Goal: Task Accomplishment & Management: Complete application form

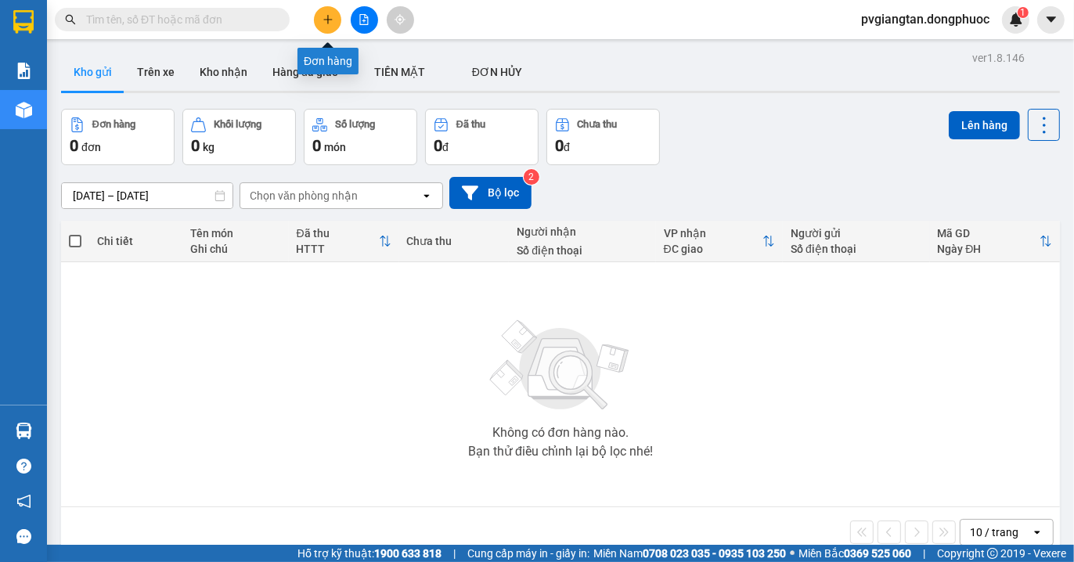
click at [333, 12] on button at bounding box center [327, 19] width 27 height 27
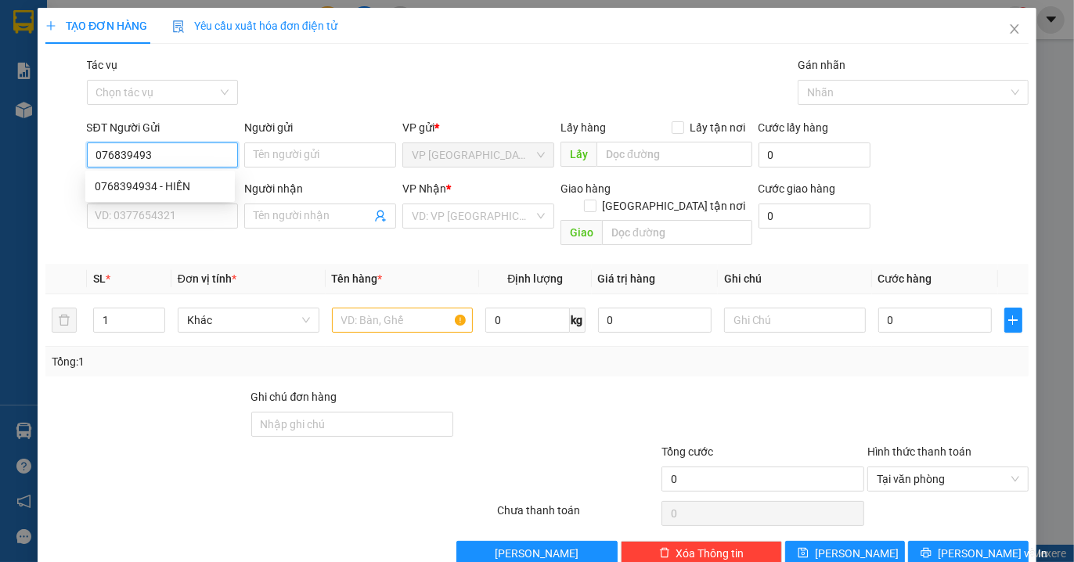
type input "0768394934"
click at [167, 186] on div "0768394934 - HIỀN" at bounding box center [160, 186] width 131 height 17
type input "HIỀN"
type input "0986593672"
type input "QUYẾT"
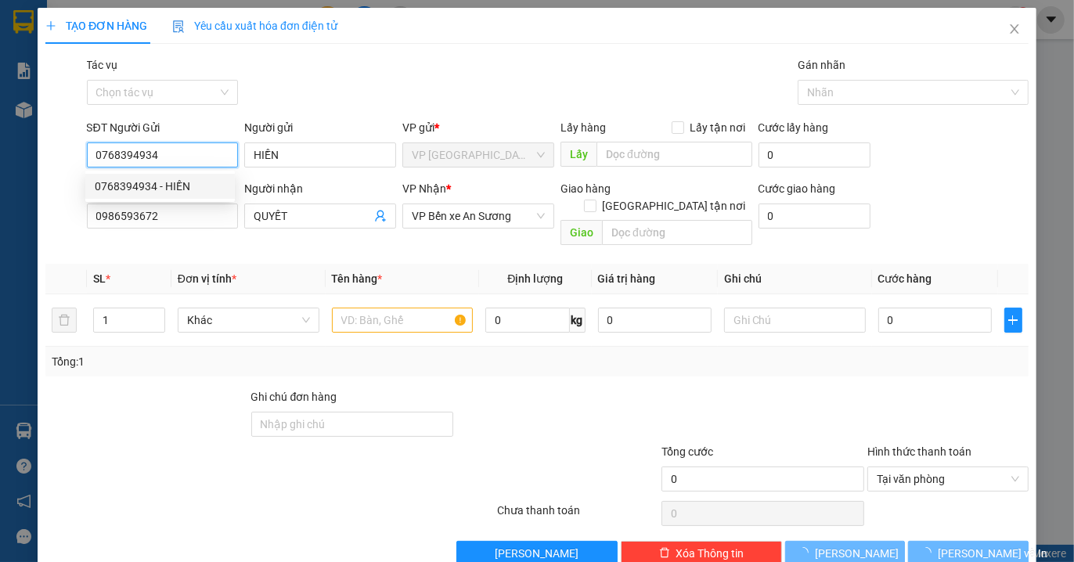
type input "20.000"
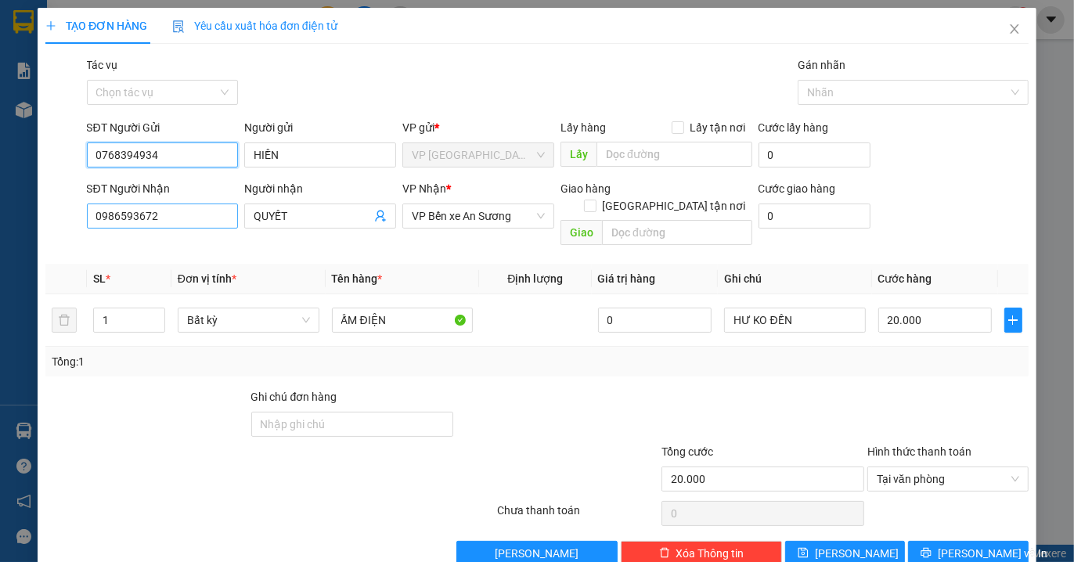
type input "0768394934"
click at [154, 218] on input "0986593672" at bounding box center [163, 215] width 152 height 25
type input "0918608895"
click at [311, 214] on input "QUYẾT" at bounding box center [312, 215] width 117 height 17
type input "Q"
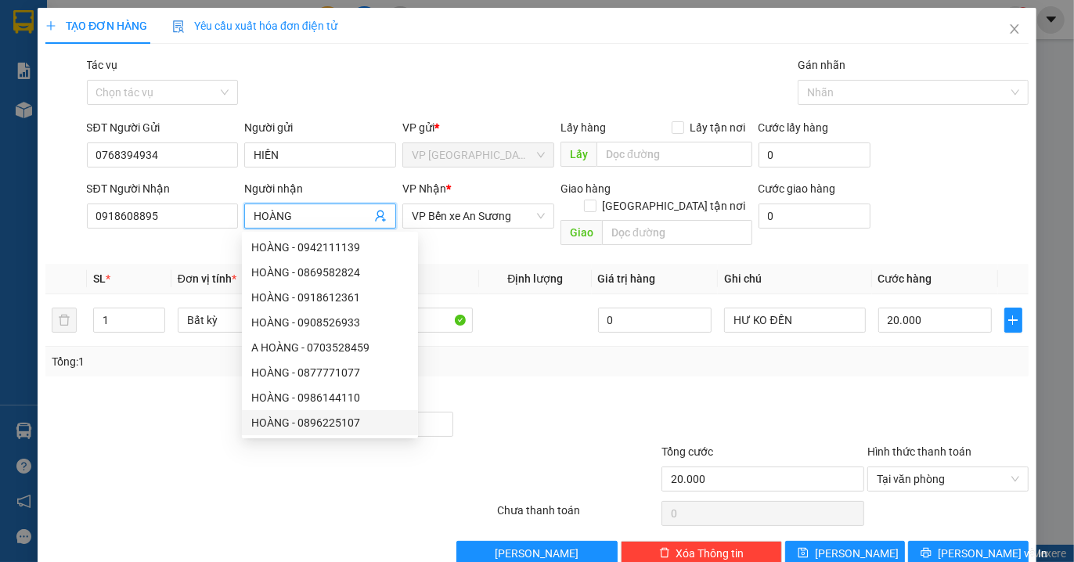
type input "HOÀNG"
click at [162, 392] on div at bounding box center [146, 415] width 205 height 55
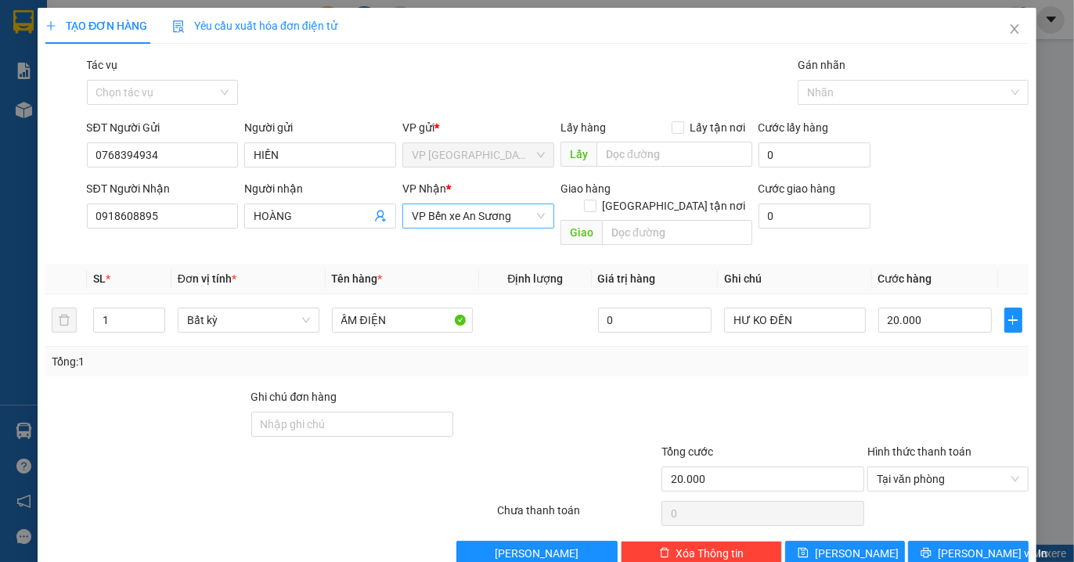
click at [518, 217] on span "VP Bến xe An Sương" at bounding box center [478, 215] width 133 height 23
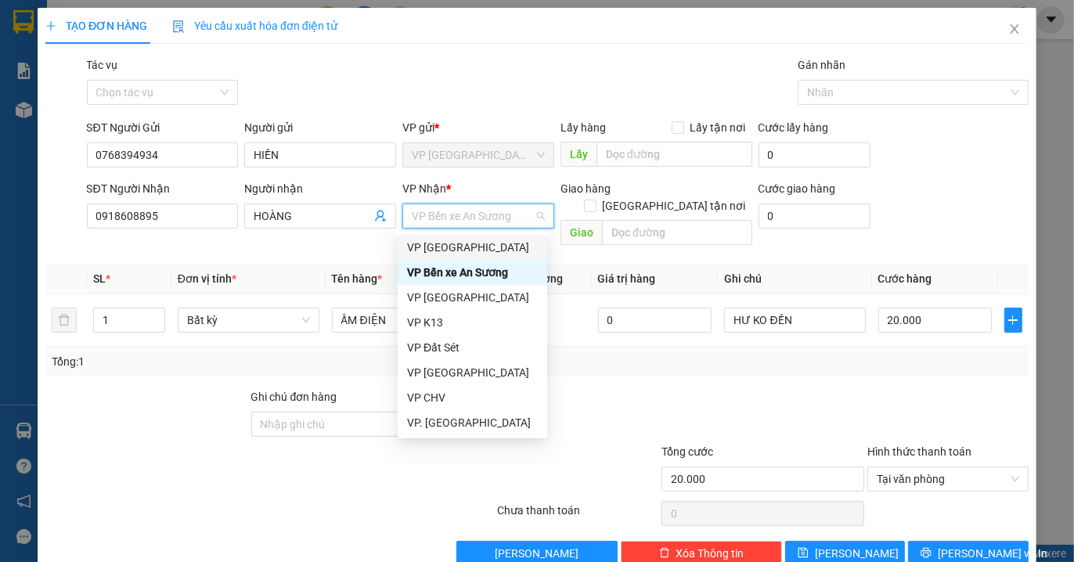
type input "B"
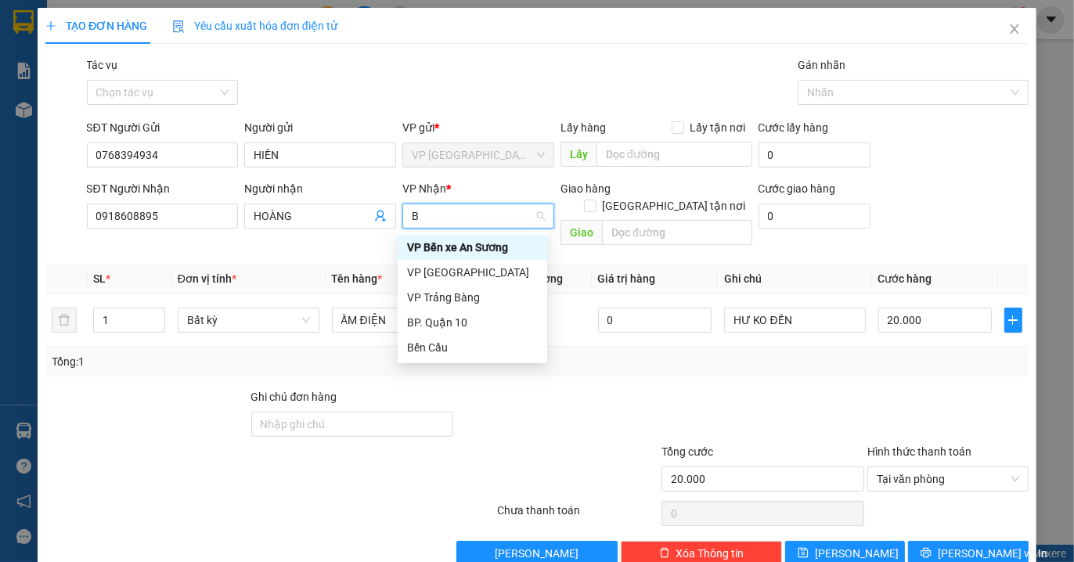
click at [463, 316] on div "BP. Quận 10" at bounding box center [472, 322] width 131 height 17
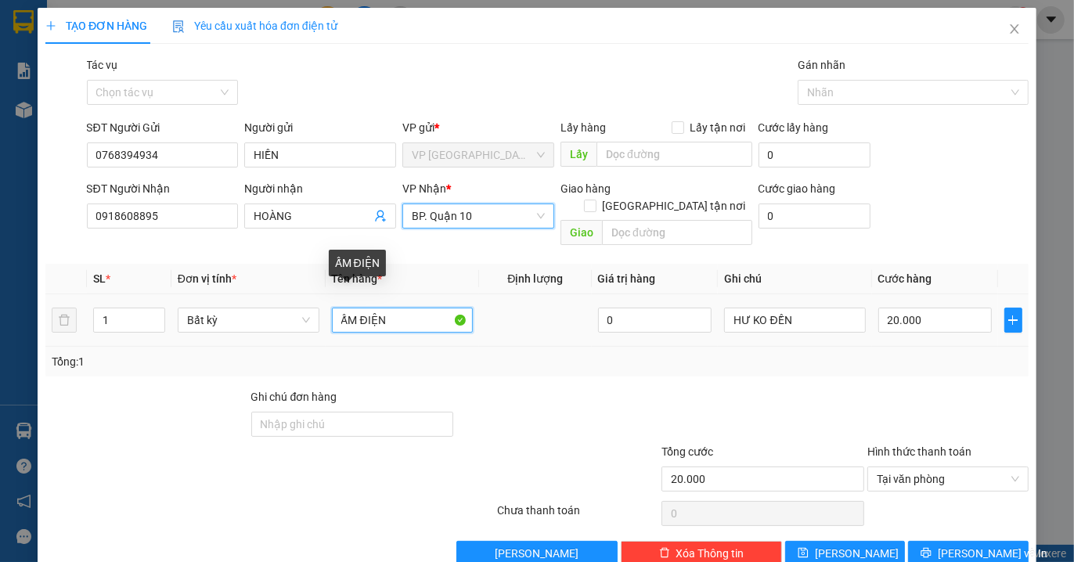
click at [409, 308] on input "ẤM ĐIỆN" at bounding box center [403, 320] width 142 height 25
type input "Ấ"
type input "BỌC MỀN"
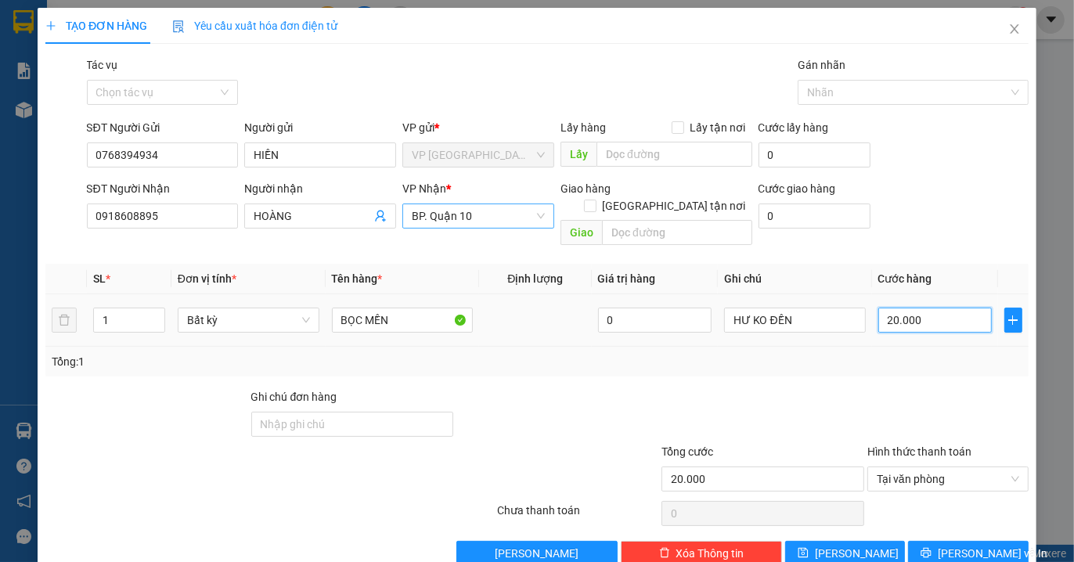
click at [916, 308] on input "20.000" at bounding box center [934, 320] width 113 height 25
type input "0"
type input "5"
type input "005"
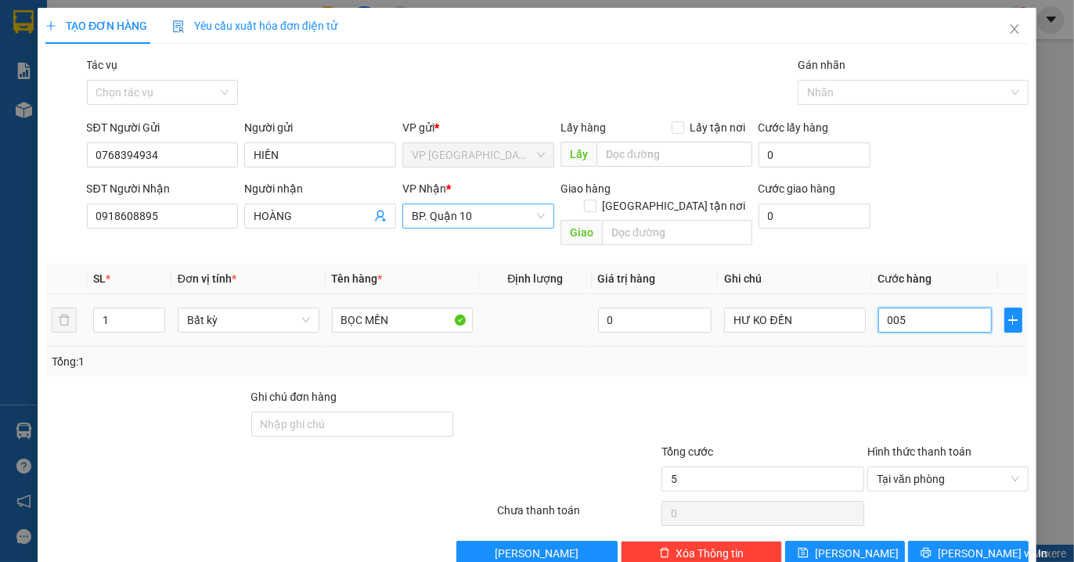
type input "50"
type input "0.050"
click at [893, 353] on div "Tổng: 1" at bounding box center [537, 361] width 970 height 17
type input "50.000"
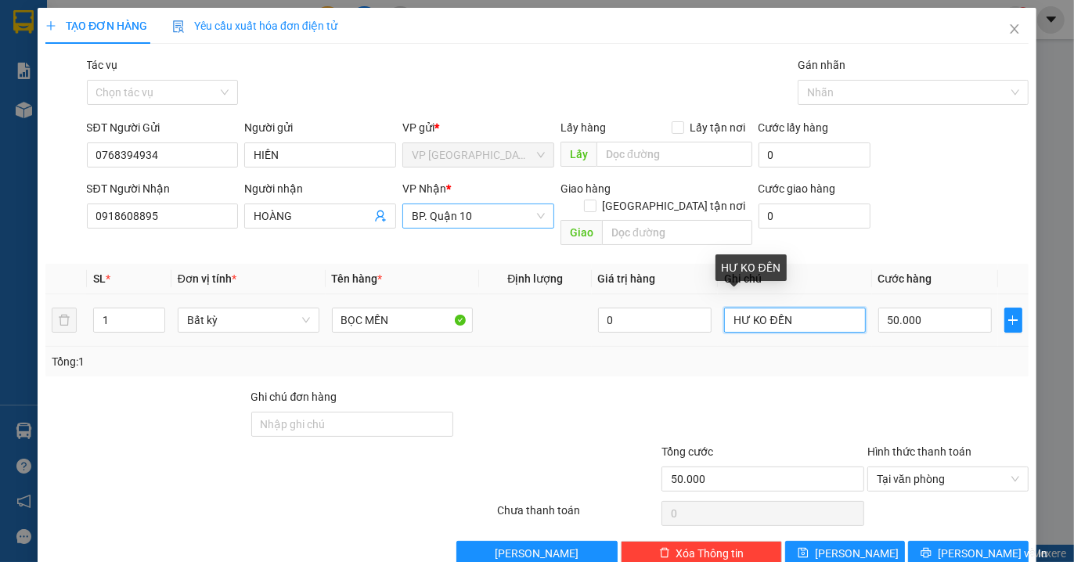
click at [741, 308] on input "HƯ KO ĐỀN" at bounding box center [795, 320] width 142 height 25
type input "HƯ ƯỚT KO ĐỀN"
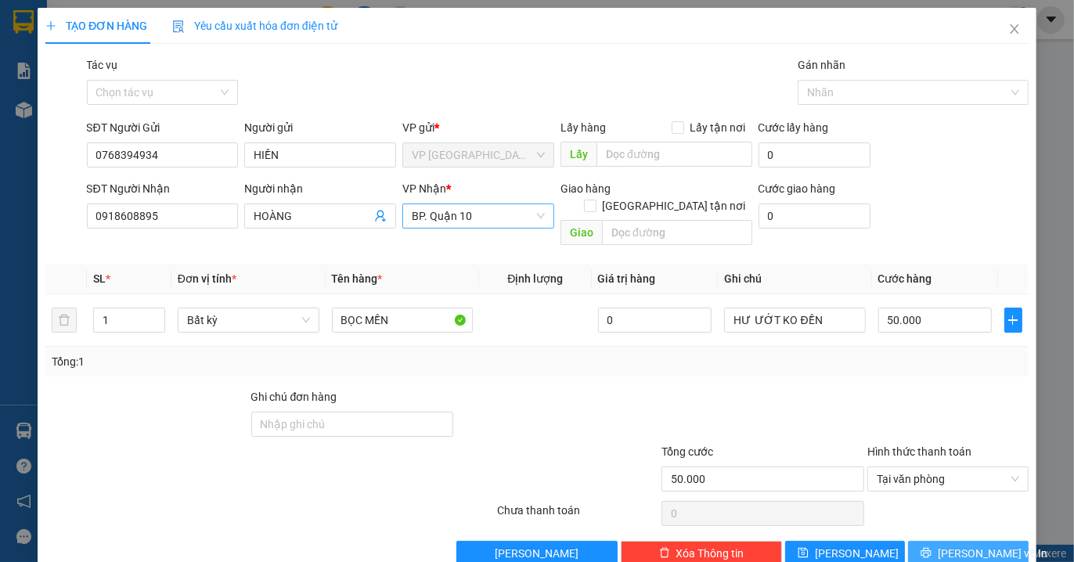
click at [957, 545] on span "[PERSON_NAME] và In" at bounding box center [993, 553] width 110 height 17
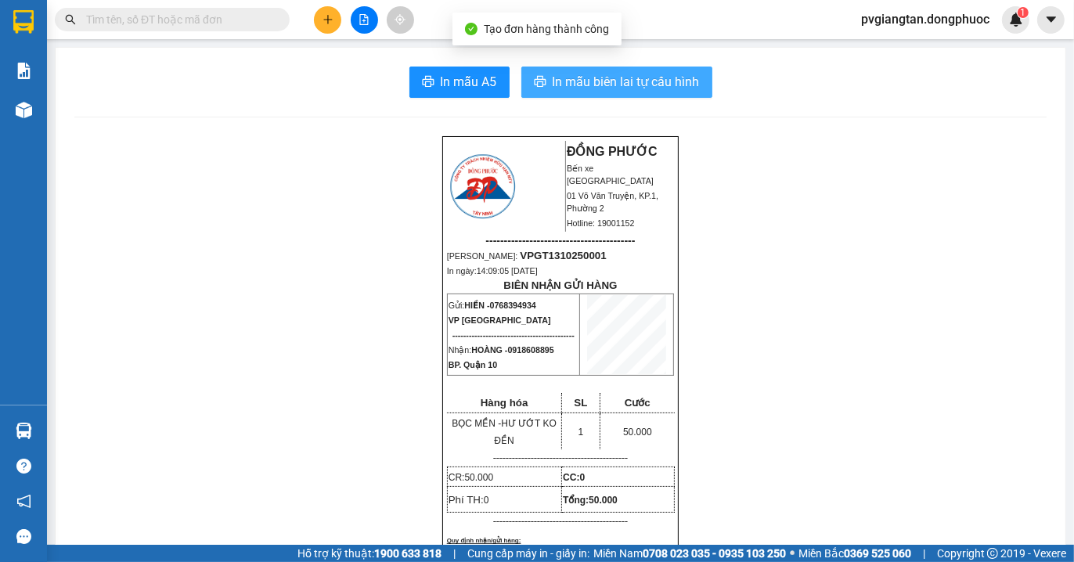
click at [632, 81] on span "In mẫu biên lai tự cấu hình" at bounding box center [626, 82] width 147 height 20
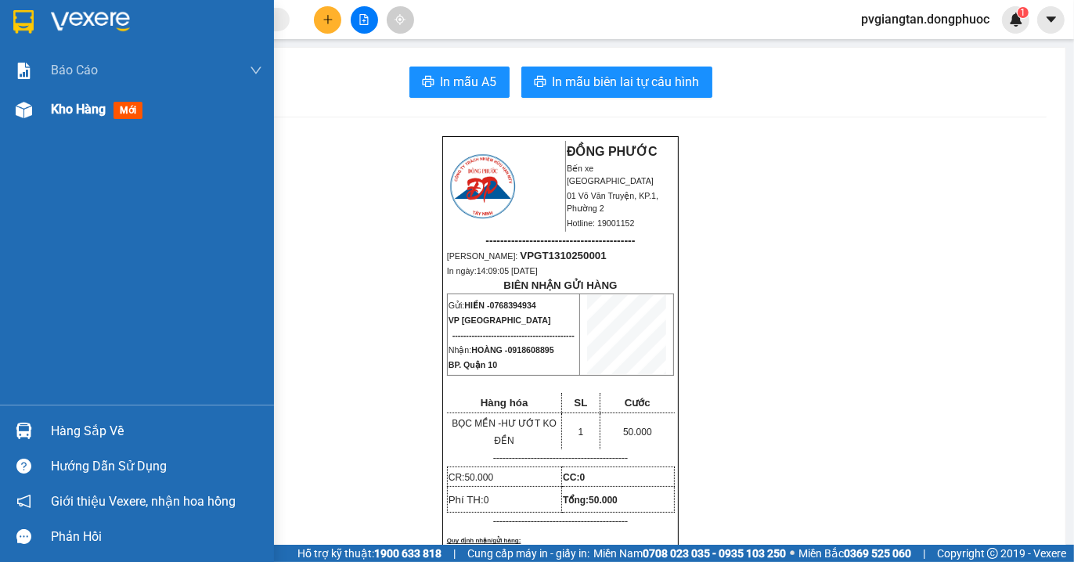
click at [49, 98] on div "Kho hàng mới" at bounding box center [137, 109] width 274 height 39
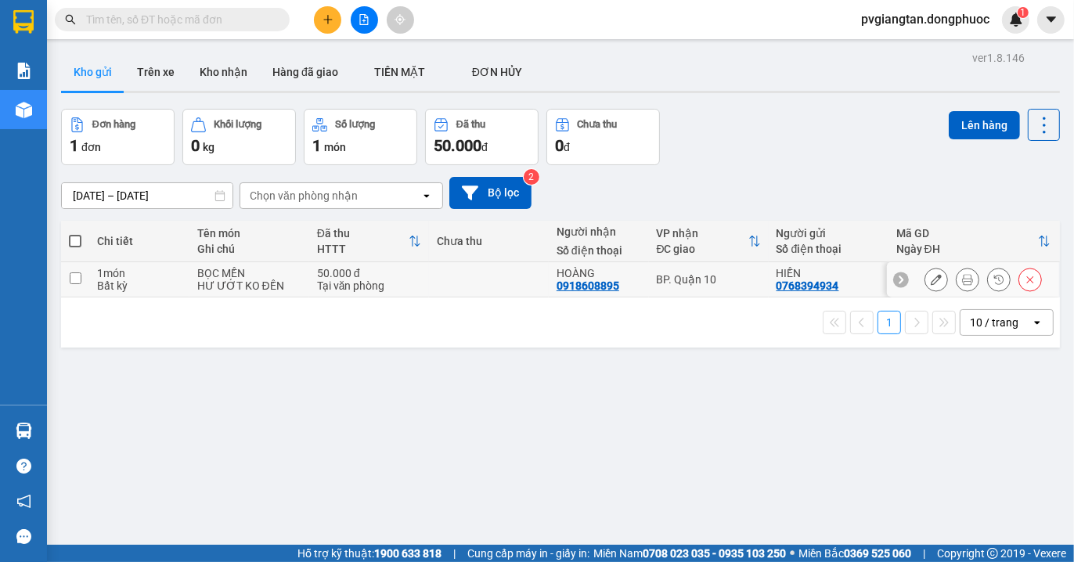
click at [455, 280] on td at bounding box center [489, 279] width 120 height 35
checkbox input "true"
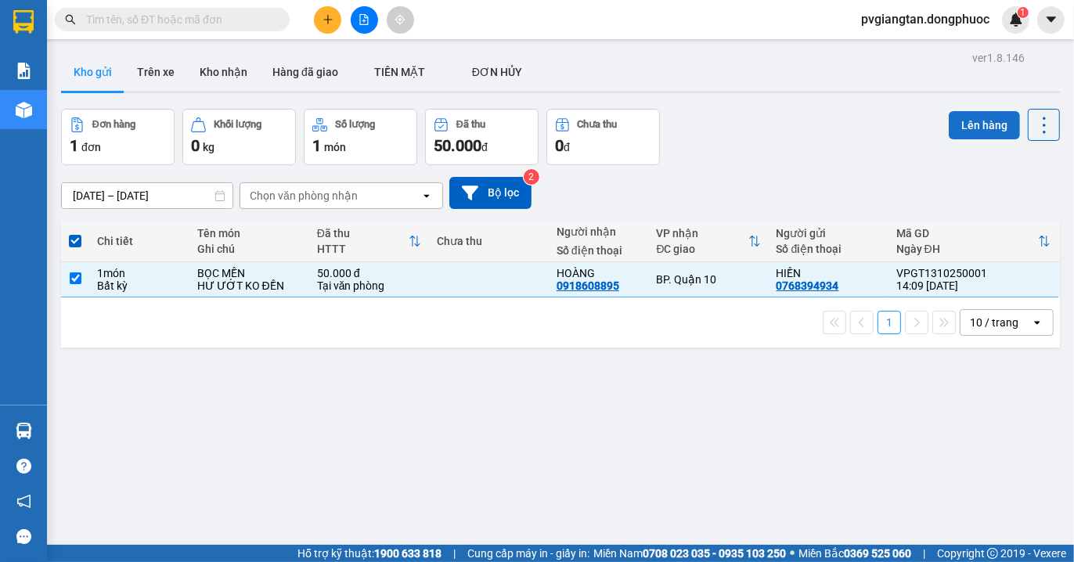
click at [956, 121] on button "Lên hàng" at bounding box center [984, 125] width 71 height 28
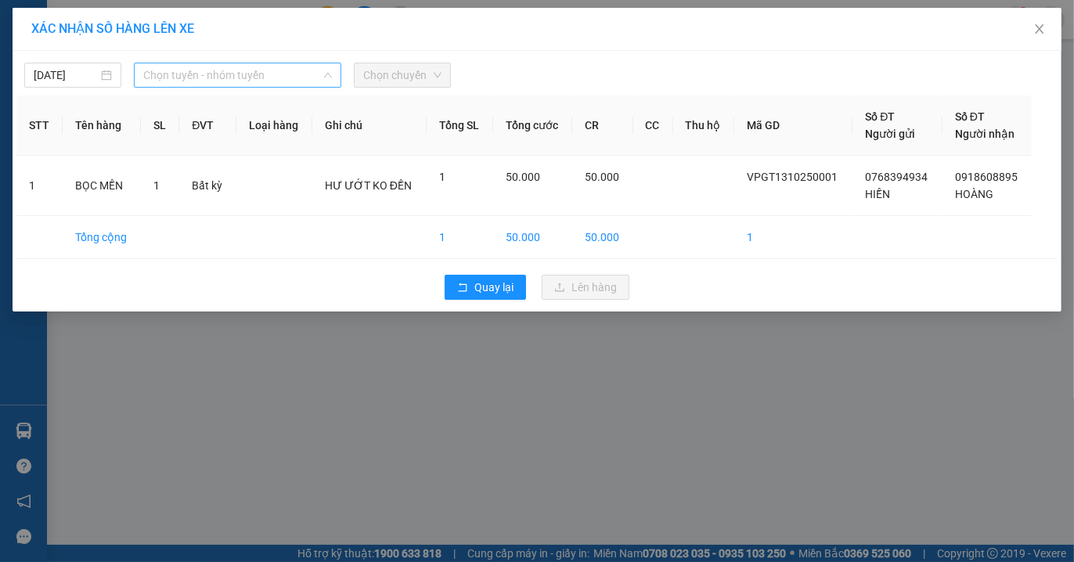
click at [301, 76] on span "Chọn tuyến - nhóm tuyến" at bounding box center [237, 74] width 189 height 23
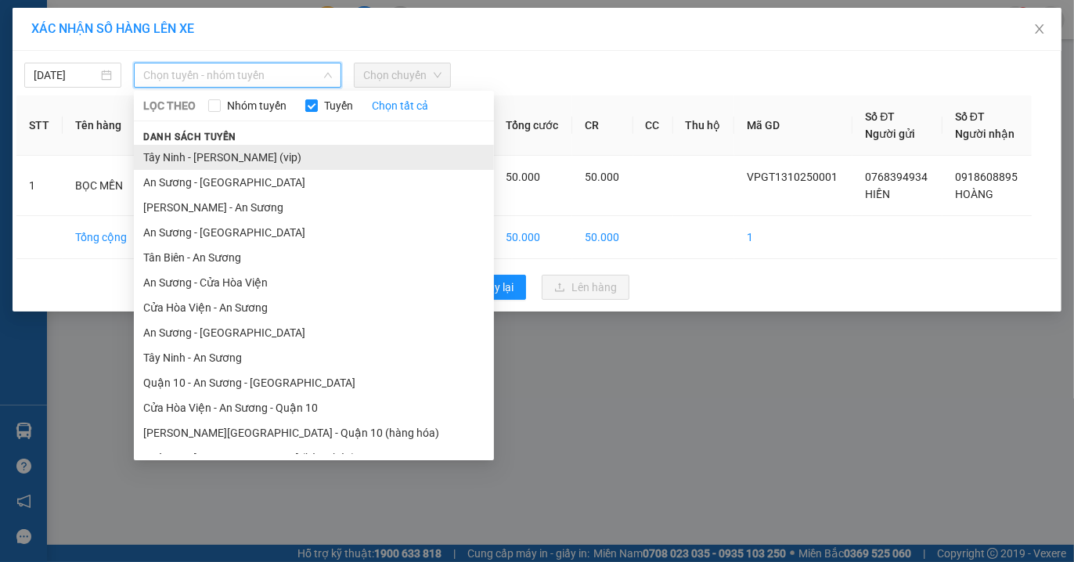
click at [268, 152] on li "Tây Ninh - [PERSON_NAME] (vip)" at bounding box center [314, 157] width 360 height 25
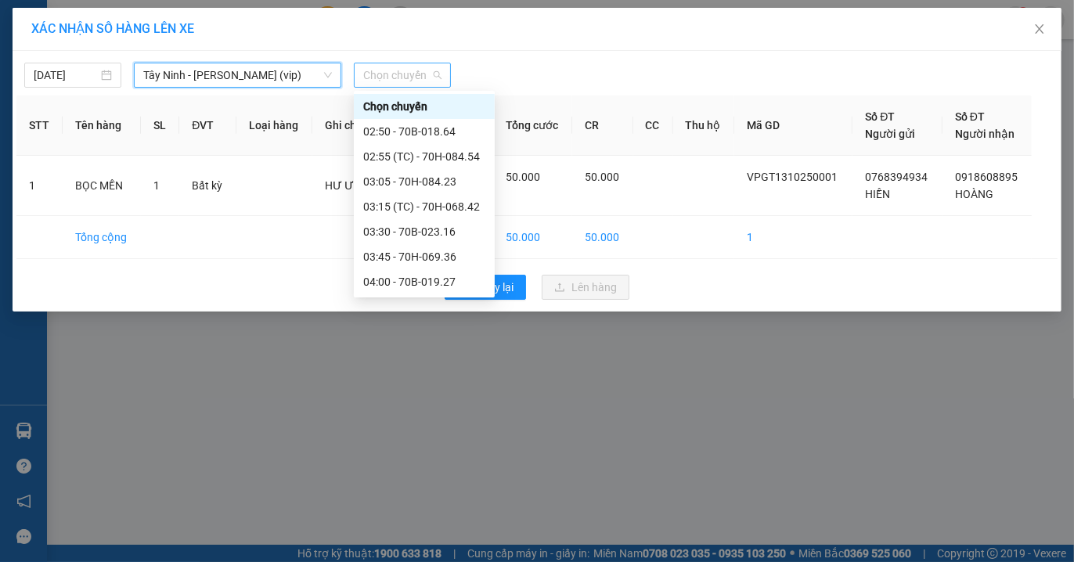
click at [412, 74] on span "Chọn chuyến" at bounding box center [402, 74] width 78 height 23
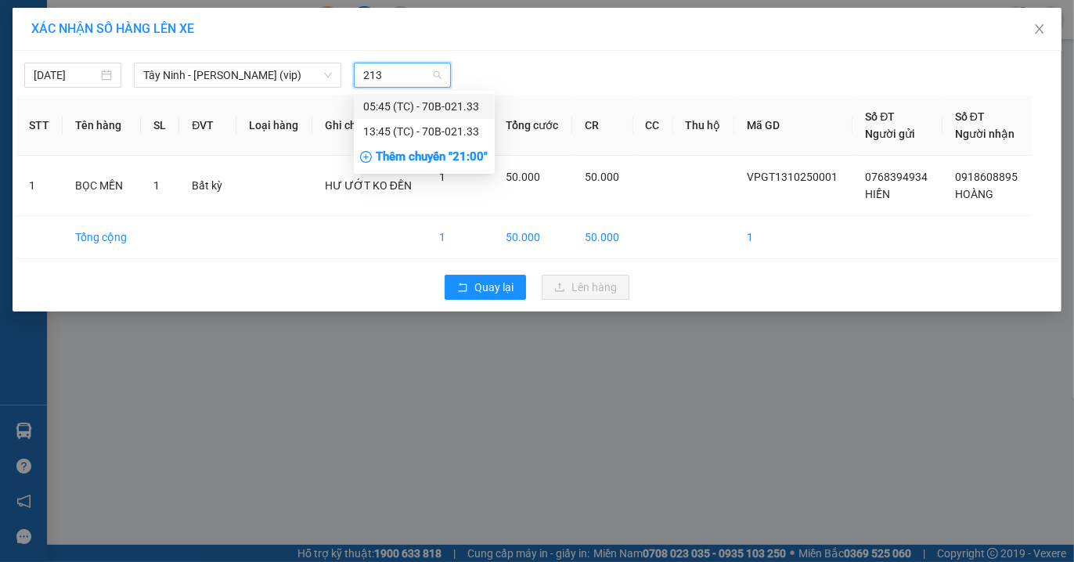
type input "2133"
click at [409, 129] on div "13:45 (TC) - 70B-021.33" at bounding box center [424, 131] width 122 height 17
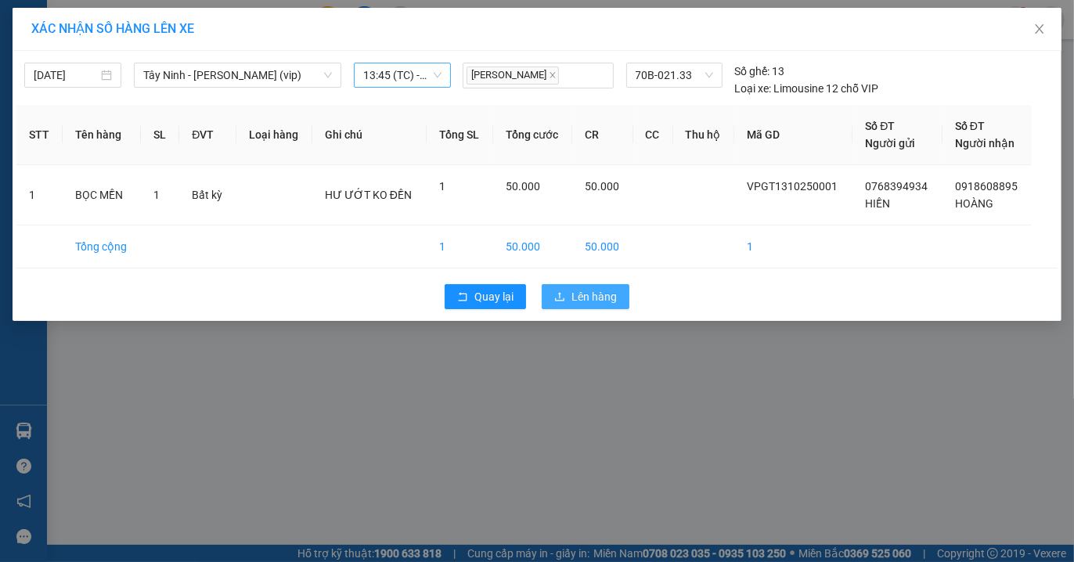
click at [612, 285] on button "Lên hàng" at bounding box center [586, 296] width 88 height 25
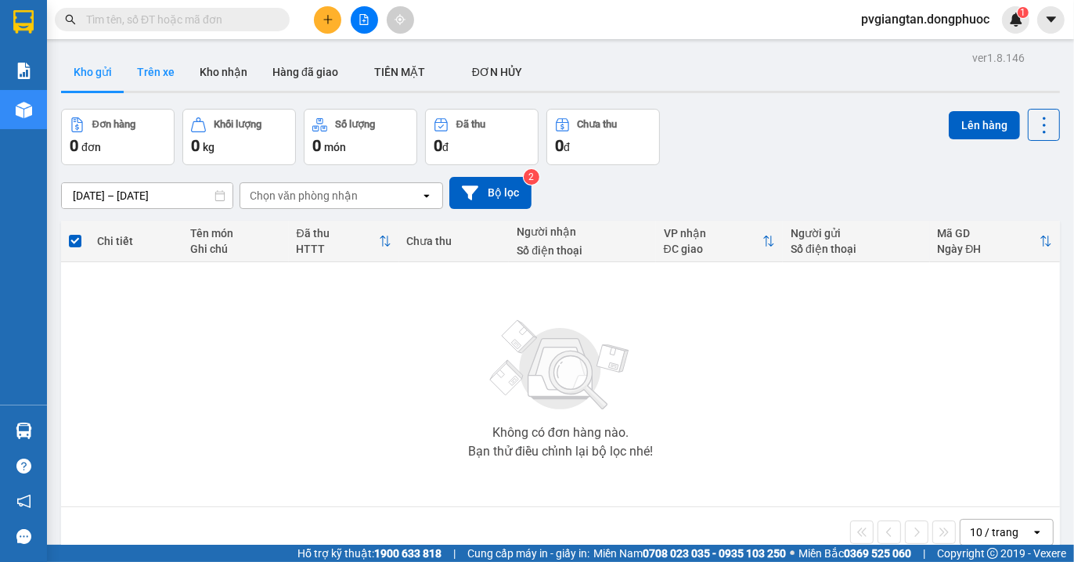
click at [167, 81] on button "Trên xe" at bounding box center [155, 72] width 63 height 38
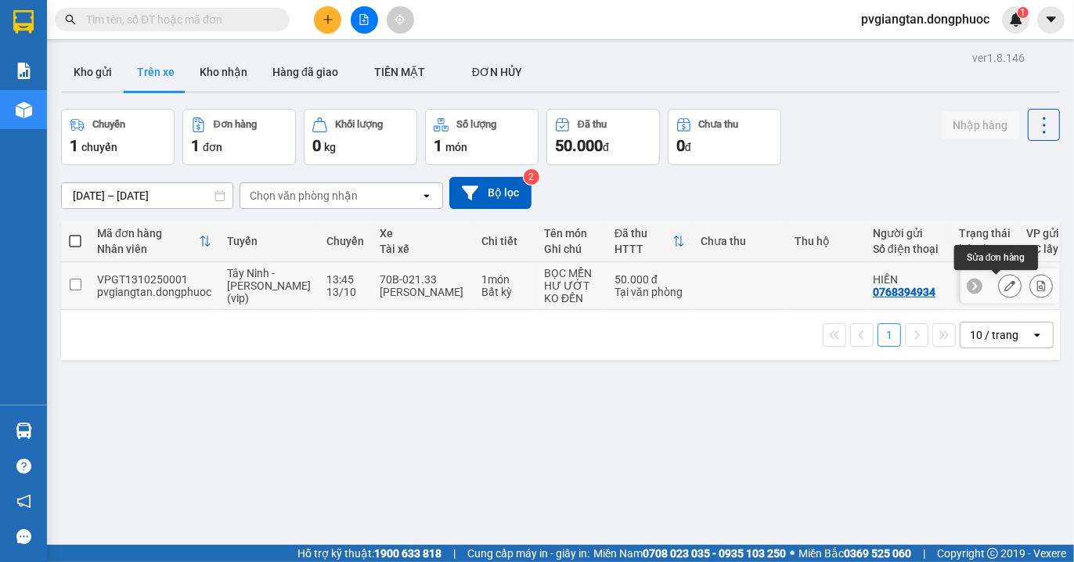
click at [1004, 286] on icon at bounding box center [1009, 285] width 11 height 11
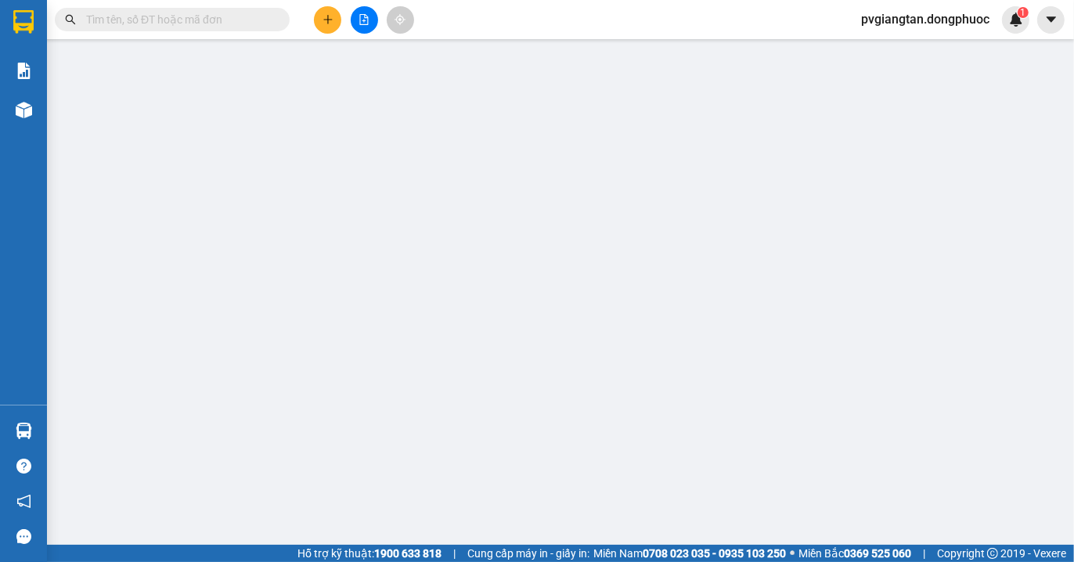
type input "0768394934"
type input "0918608895"
type input "50.000"
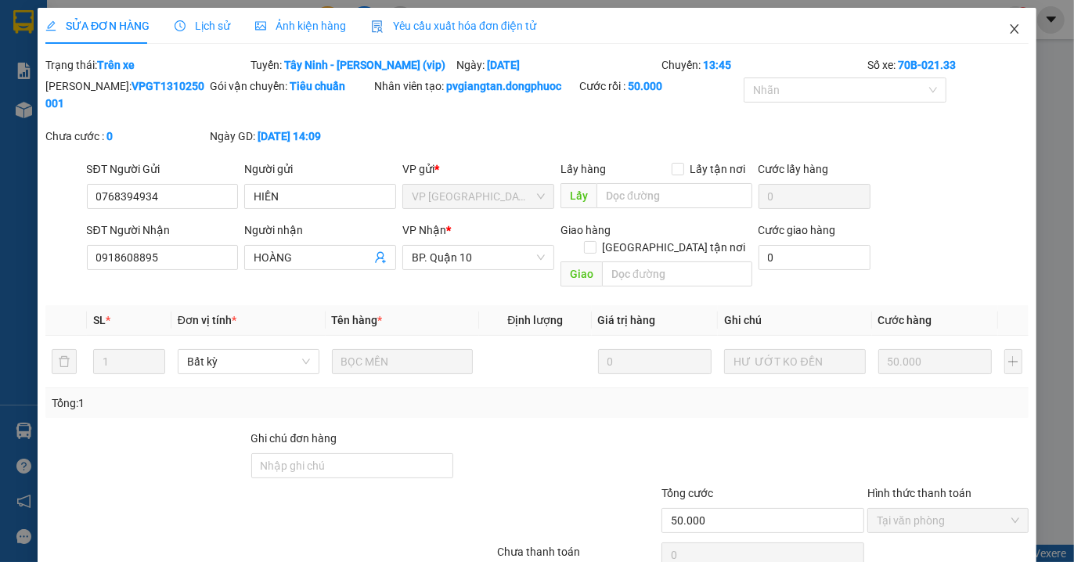
click at [999, 21] on span "Close" at bounding box center [1014, 30] width 44 height 44
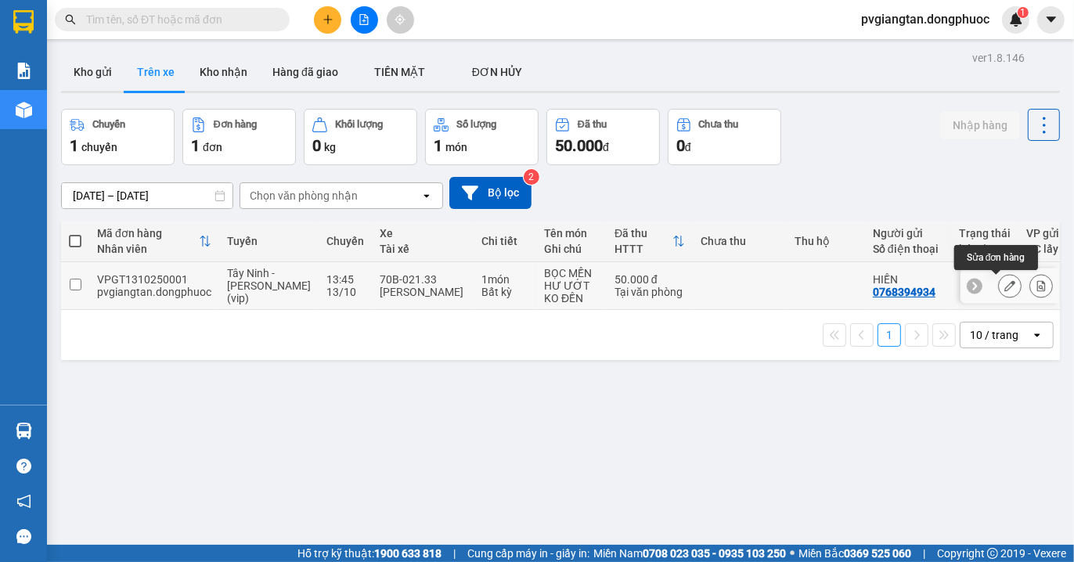
click at [999, 283] on button at bounding box center [1010, 285] width 22 height 27
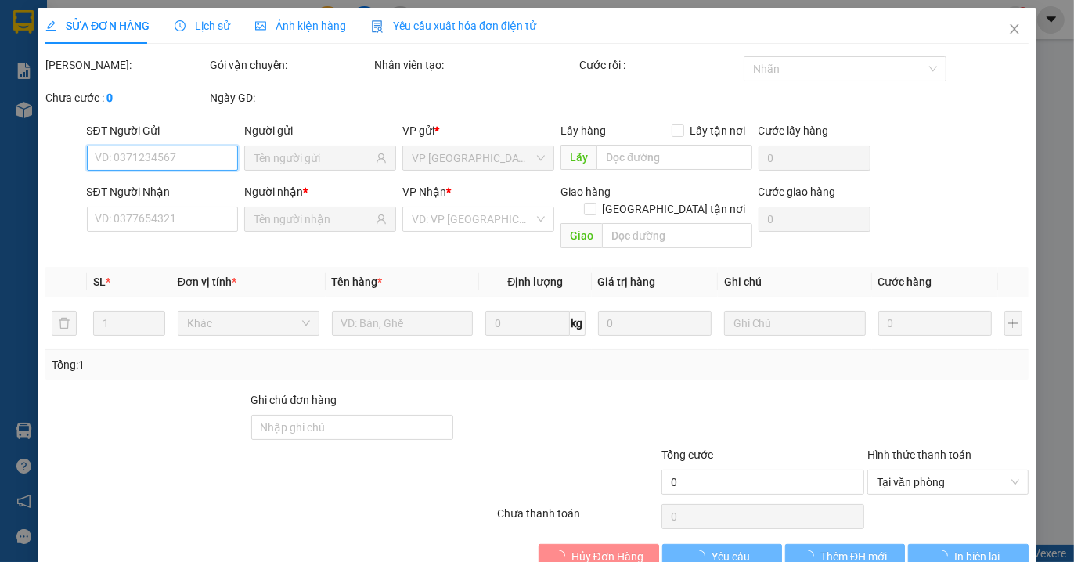
type input "0768394934"
type input "0918608895"
type input "50.000"
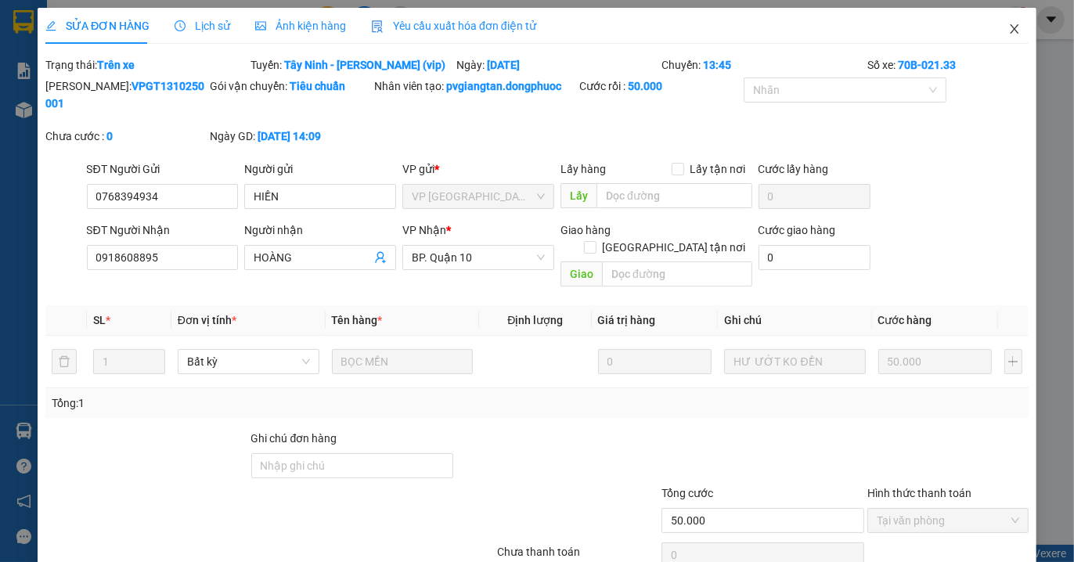
click at [1008, 32] on icon "close" at bounding box center [1014, 29] width 13 height 13
